Goal: Book appointment/travel/reservation

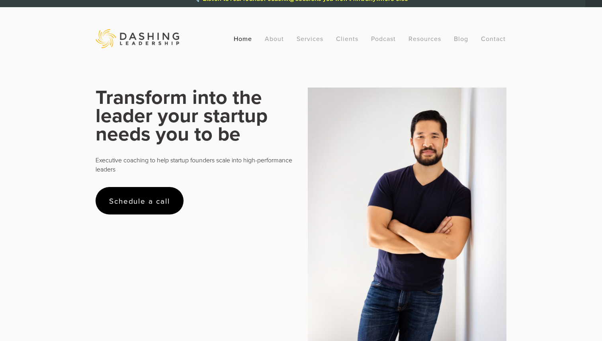
scroll to position [10, 0]
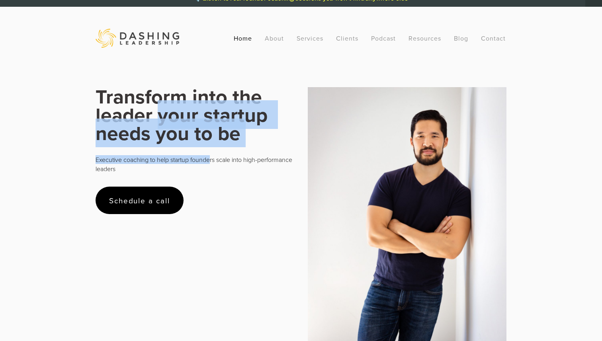
drag, startPoint x: 156, startPoint y: 127, endPoint x: 212, endPoint y: 160, distance: 64.6
click at [212, 160] on div "Transform into the leader your startup needs you to be Executive coaching to he…" at bounding box center [195, 130] width 199 height 86
click at [212, 160] on p "Executive coaching to help startup founders scale into high-performance leaders" at bounding box center [195, 164] width 199 height 18
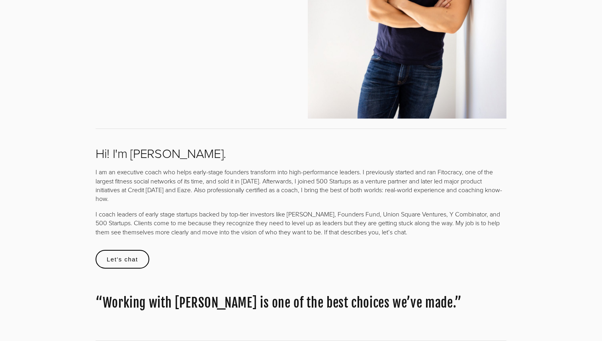
scroll to position [258, 0]
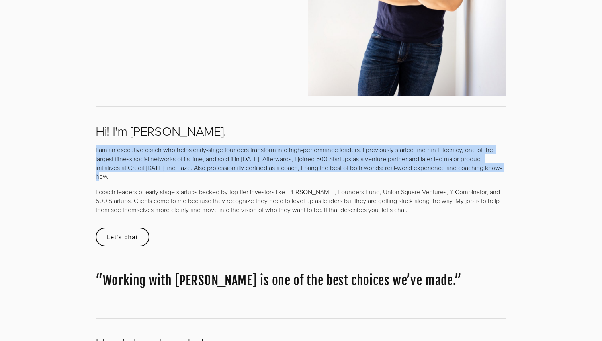
drag, startPoint x: 193, startPoint y: 139, endPoint x: 256, endPoint y: 177, distance: 73.4
click at [256, 177] on div "I am an executive coach who helps early-stage founders transform into high-perf…" at bounding box center [301, 180] width 424 height 82
click at [256, 177] on p "I am an executive coach who helps early-stage founders transform into high-perf…" at bounding box center [301, 163] width 411 height 36
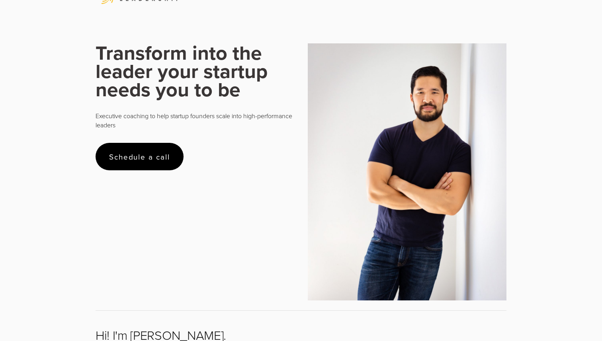
scroll to position [0, 0]
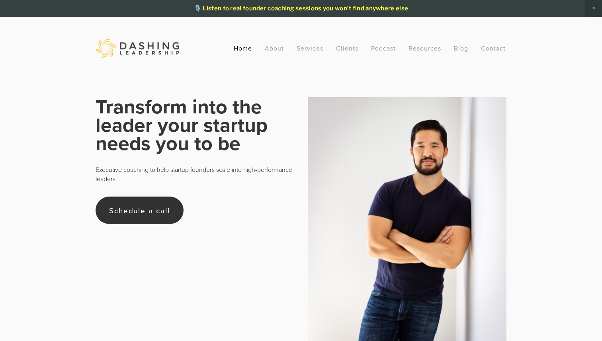
click at [152, 214] on link "Schedule a call" at bounding box center [140, 210] width 88 height 27
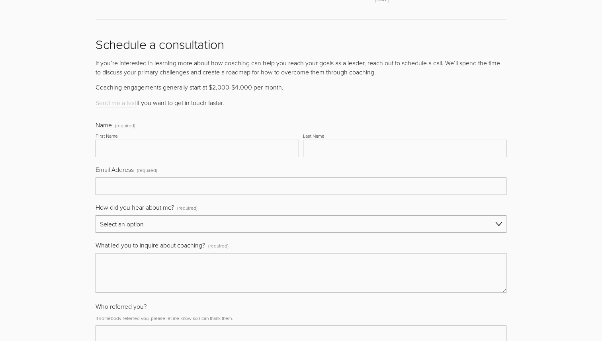
scroll to position [3166, 0]
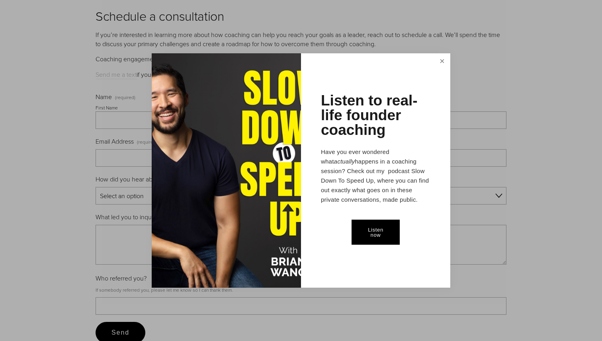
click at [440, 64] on link "Close" at bounding box center [442, 62] width 14 height 15
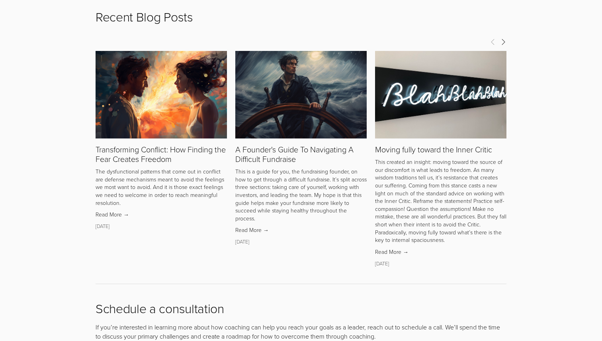
scroll to position [2891, 0]
